Goal: Entertainment & Leisure: Consume media (video, audio)

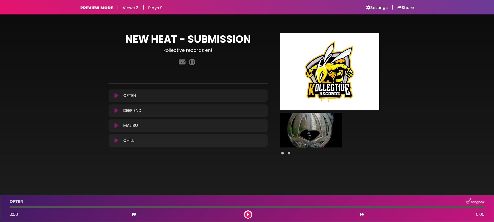
click at [117, 98] on div "OFTEN Loading Track..." at bounding box center [188, 95] width 153 height 6
click at [116, 96] on icon at bounding box center [117, 95] width 4 height 5
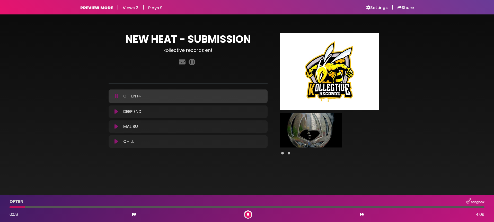
click at [117, 95] on icon at bounding box center [116, 95] width 3 height 5
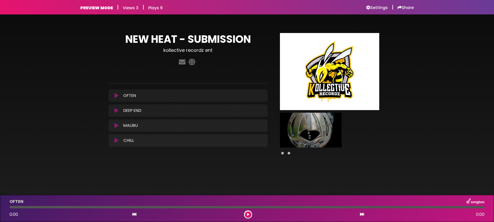
click at [117, 94] on icon at bounding box center [117, 95] width 4 height 5
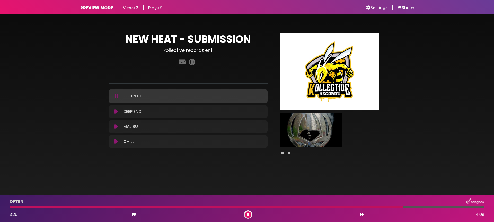
click at [117, 96] on icon at bounding box center [116, 95] width 3 height 5
